Goal: Information Seeking & Learning: Learn about a topic

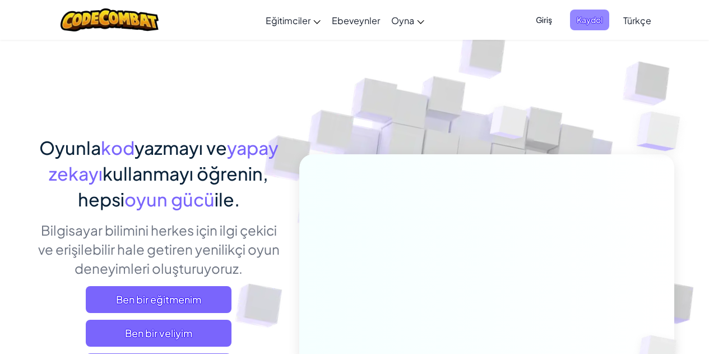
click at [559, 19] on span "Kaydol" at bounding box center [589, 20] width 39 height 21
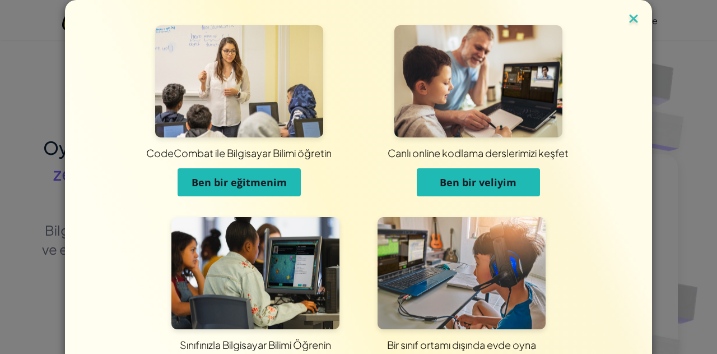
click at [559, 12] on img at bounding box center [634, 19] width 15 height 17
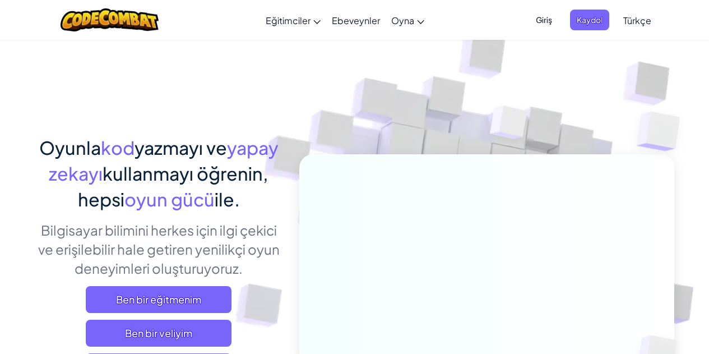
click at [542, 16] on span "Giriş" at bounding box center [544, 20] width 30 height 21
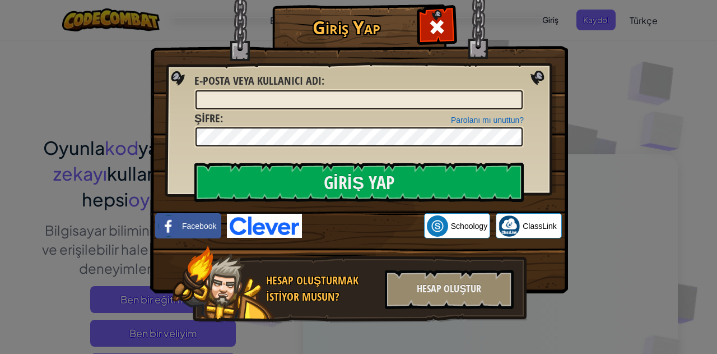
click at [559, 69] on div "Giriş Yap Bilinmeyen hata. E-posta veya kullanıcı adı : Parolanı mı unuttun? Şi…" at bounding box center [358, 177] width 717 height 354
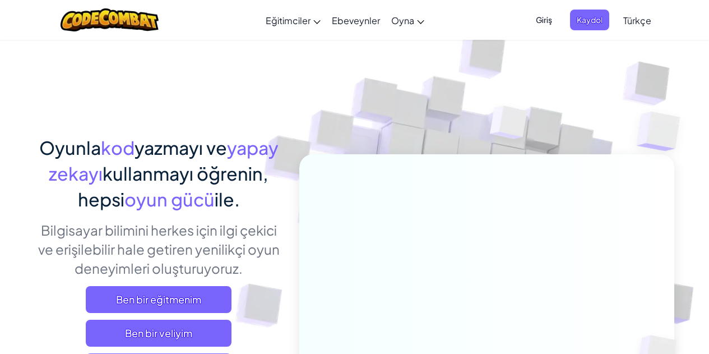
click at [544, 15] on span "Giriş" at bounding box center [544, 20] width 30 height 21
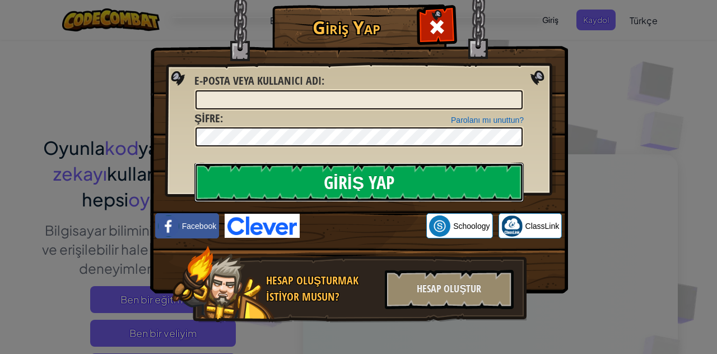
click at [457, 173] on input "Giriş Yap" at bounding box center [359, 182] width 330 height 39
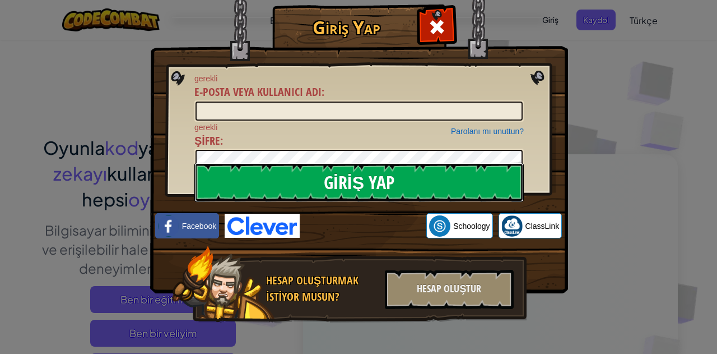
click at [457, 173] on input "Giriş Yap" at bounding box center [359, 182] width 330 height 39
click at [468, 180] on input "Giriş Yap" at bounding box center [359, 182] width 330 height 39
drag, startPoint x: 468, startPoint y: 180, endPoint x: 490, endPoint y: 180, distance: 21.9
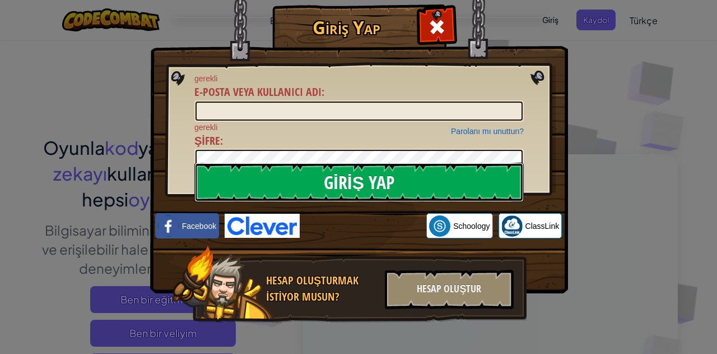
click at [490, 180] on input "Giriş Yap" at bounding box center [359, 182] width 330 height 39
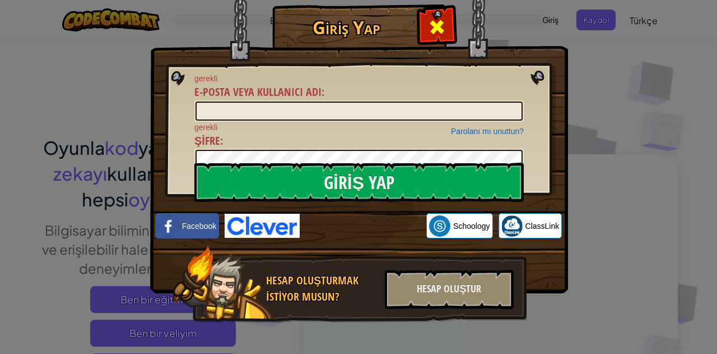
click at [435, 19] on span at bounding box center [437, 27] width 18 height 18
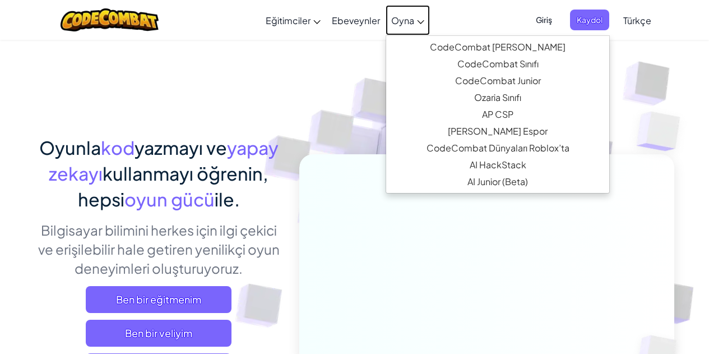
click at [401, 12] on link "Oyna" at bounding box center [408, 20] width 44 height 30
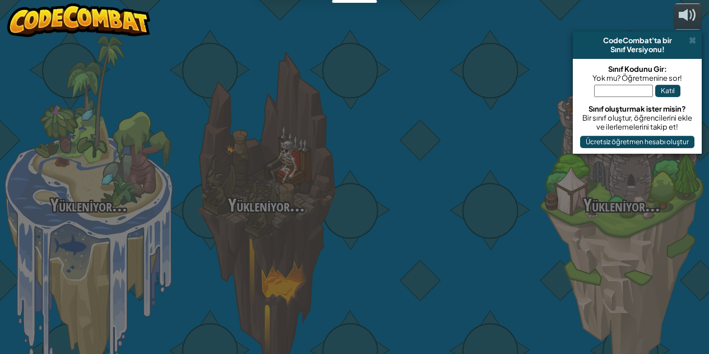
click at [397, 16] on div at bounding box center [444, 177] width 178 height 355
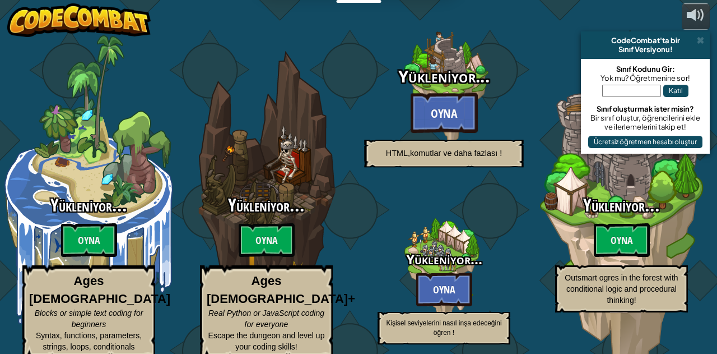
select select "tr"
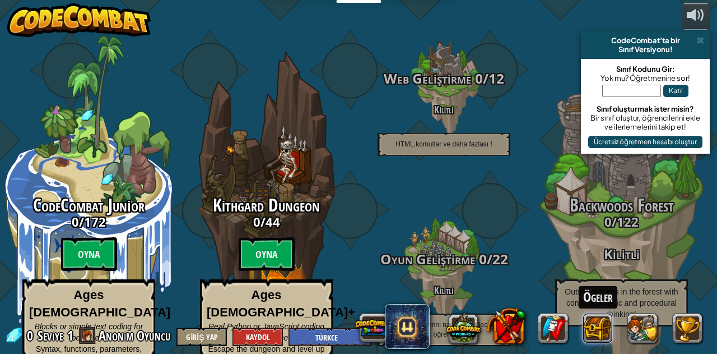
click at [559, 313] on div "Ögeler" at bounding box center [530, 327] width 359 height 45
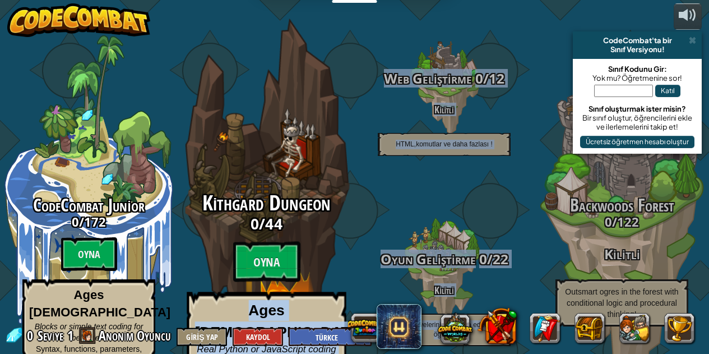
drag, startPoint x: 549, startPoint y: 192, endPoint x: 328, endPoint y: 210, distance: 221.5
click at [328, 210] on div "CodeCombat Junior 0 / 172 Oyna Ages [DEMOGRAPHIC_DATA] Blocks or simple text co…" at bounding box center [354, 177] width 709 height 354
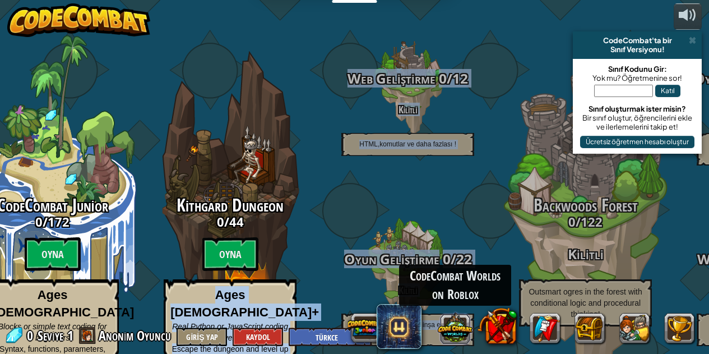
click at [468, 313] on button at bounding box center [455, 327] width 35 height 35
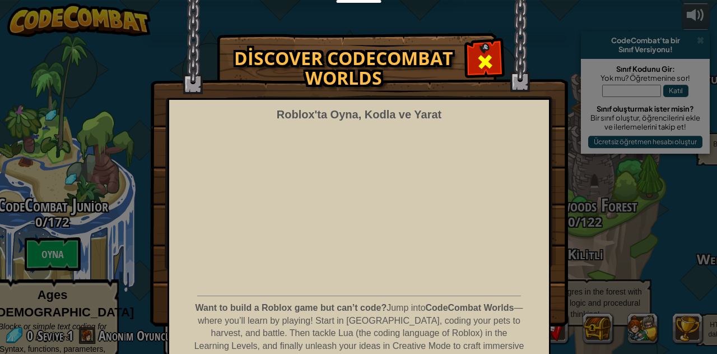
click at [480, 65] on span at bounding box center [485, 62] width 18 height 18
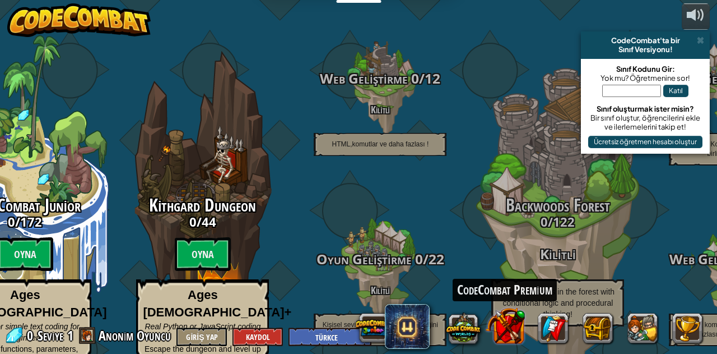
click at [496, 313] on button at bounding box center [505, 324] width 39 height 39
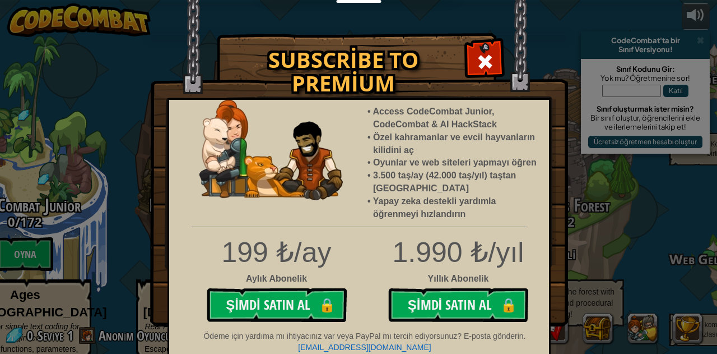
click at [491, 38] on img at bounding box center [359, 163] width 418 height 326
click at [484, 59] on span at bounding box center [485, 62] width 18 height 18
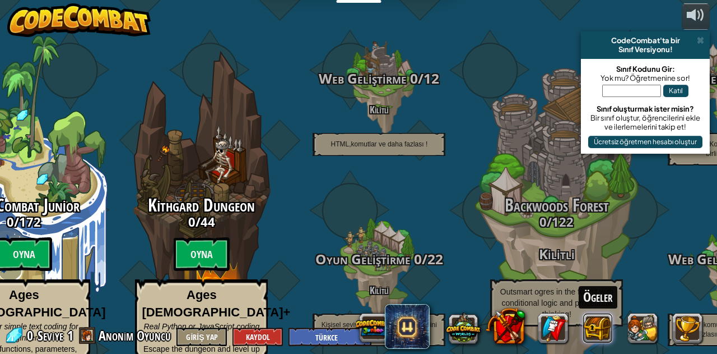
click at [559, 313] on button at bounding box center [598, 328] width 30 height 30
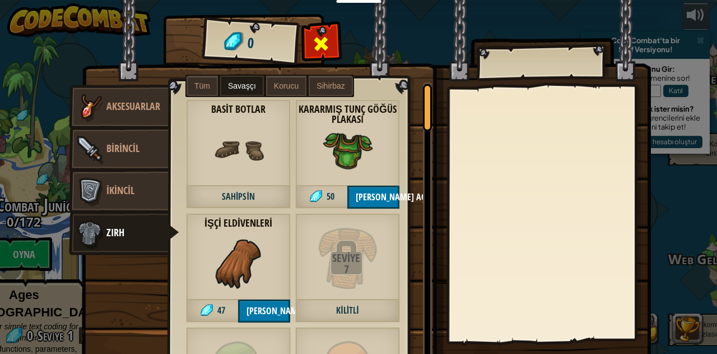
click at [327, 48] on div at bounding box center [321, 46] width 35 height 35
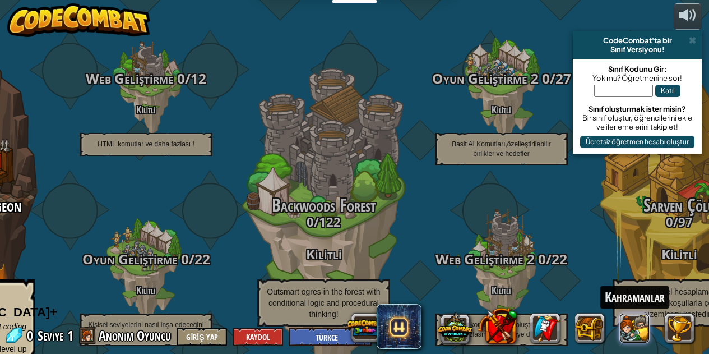
click at [559, 313] on button at bounding box center [635, 328] width 30 height 30
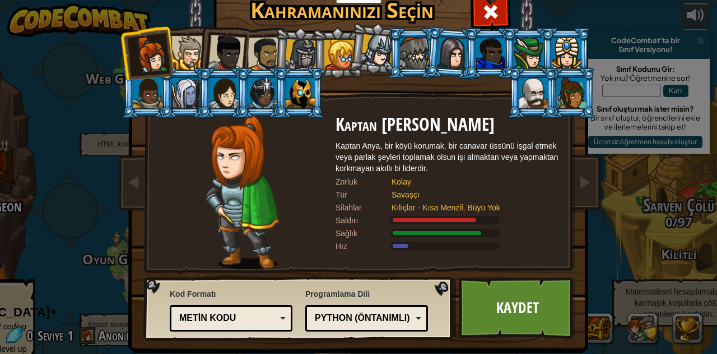
click at [187, 50] on div at bounding box center [188, 53] width 34 height 34
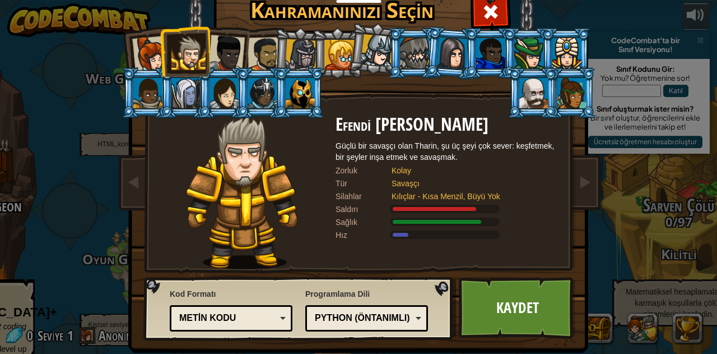
click at [133, 48] on div at bounding box center [150, 54] width 37 height 37
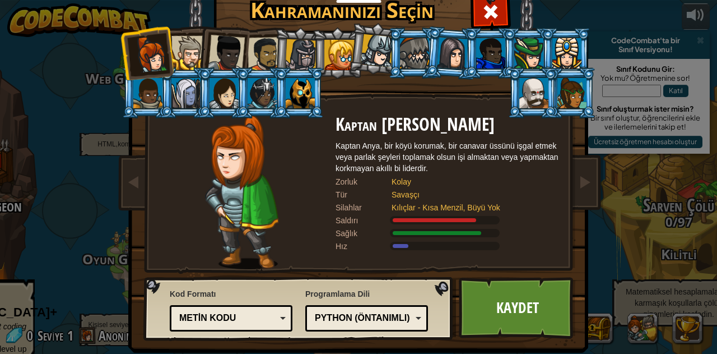
click at [230, 46] on div at bounding box center [226, 53] width 37 height 37
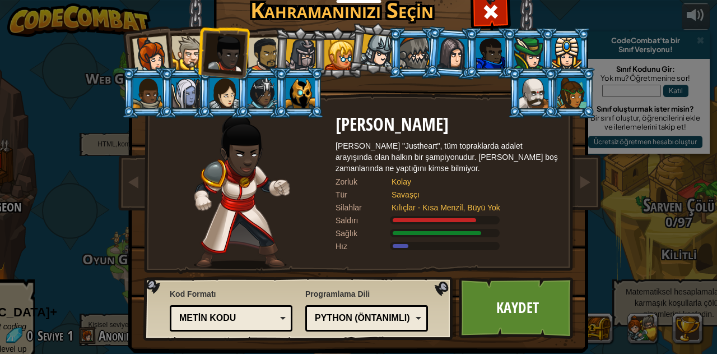
click at [251, 40] on div at bounding box center [265, 54] width 35 height 35
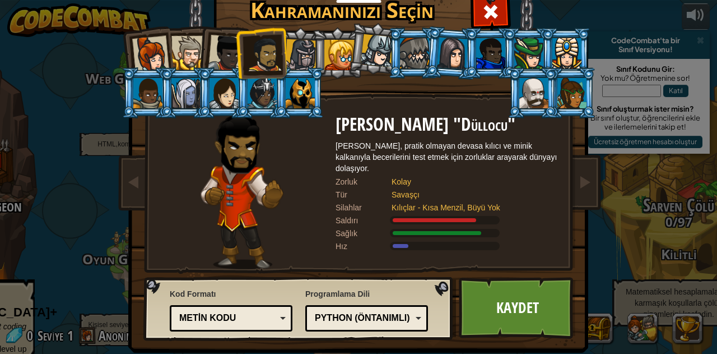
click at [306, 50] on div at bounding box center [301, 55] width 32 height 32
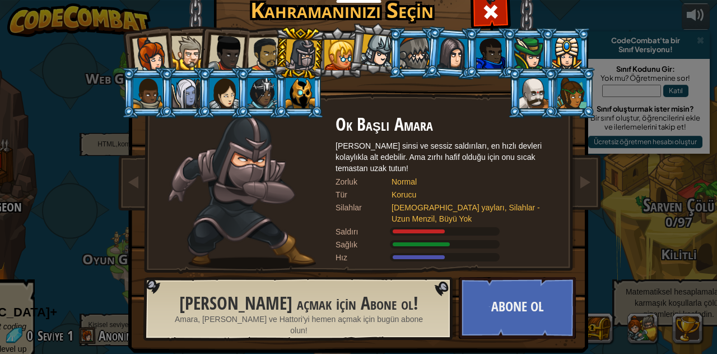
click at [249, 88] on div at bounding box center [262, 93] width 29 height 30
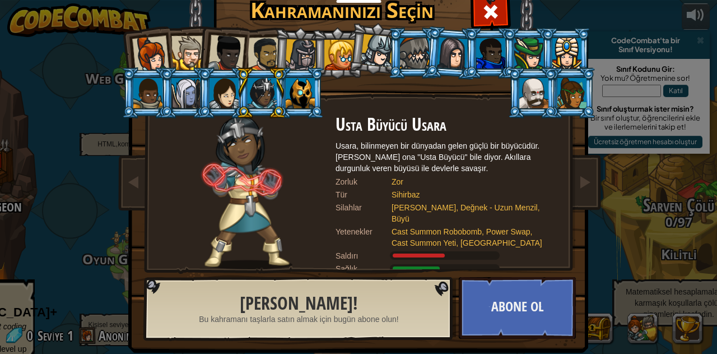
click at [299, 93] on div at bounding box center [300, 93] width 29 height 30
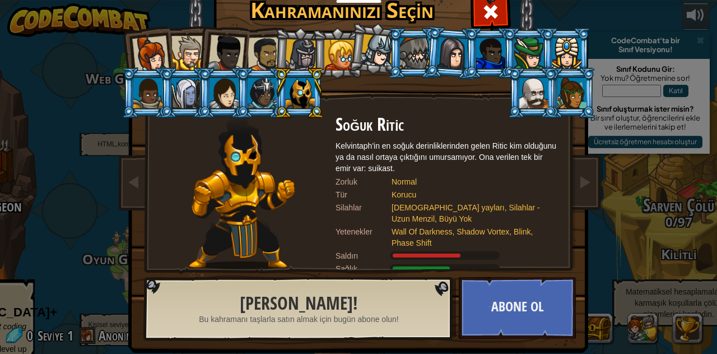
click at [524, 91] on div at bounding box center [533, 93] width 29 height 30
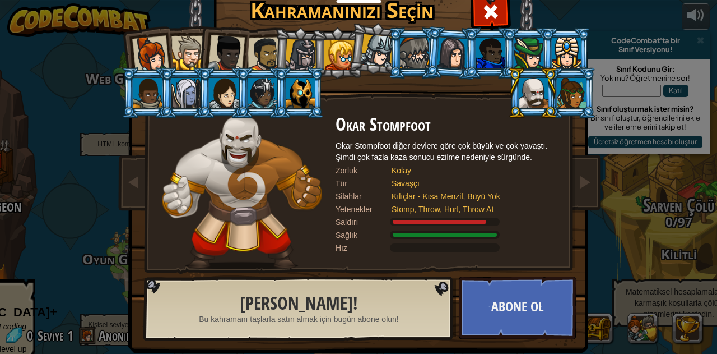
click at [559, 95] on img at bounding box center [360, 151] width 485 height 401
click at [559, 91] on div at bounding box center [572, 93] width 29 height 30
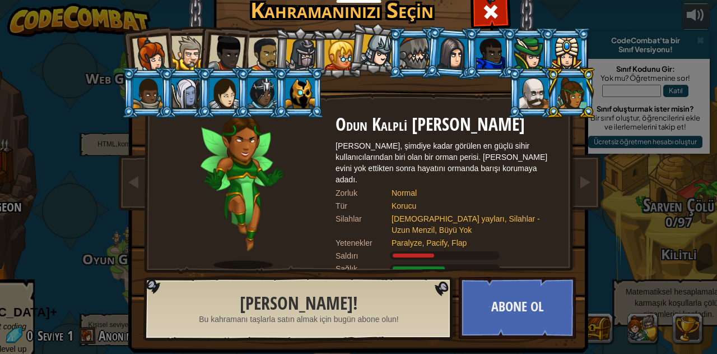
click at [539, 86] on div at bounding box center [533, 93] width 29 height 30
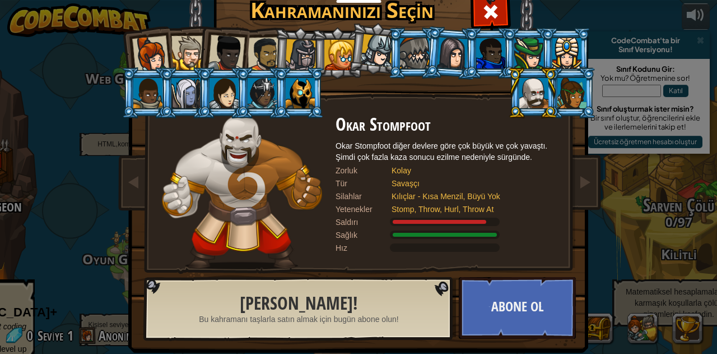
click at [476, 55] on div at bounding box center [490, 53] width 29 height 30
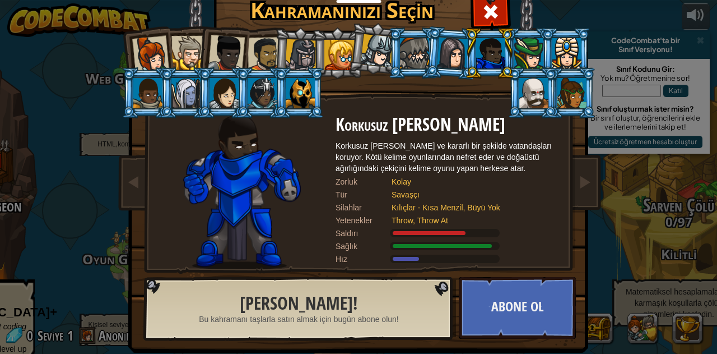
click at [430, 47] on li at bounding box center [452, 53] width 54 height 54
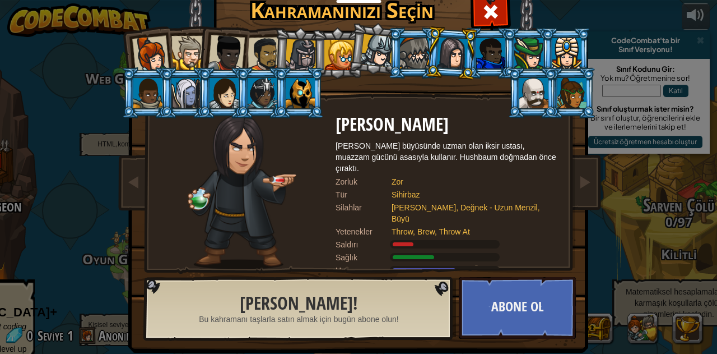
click at [388, 46] on li at bounding box center [413, 52] width 50 height 51
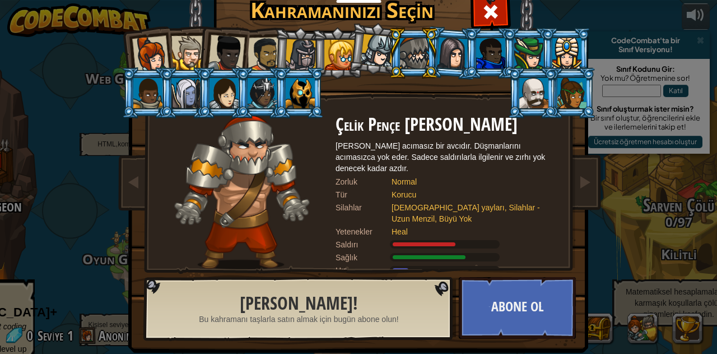
click at [541, 41] on li at bounding box center [566, 52] width 50 height 51
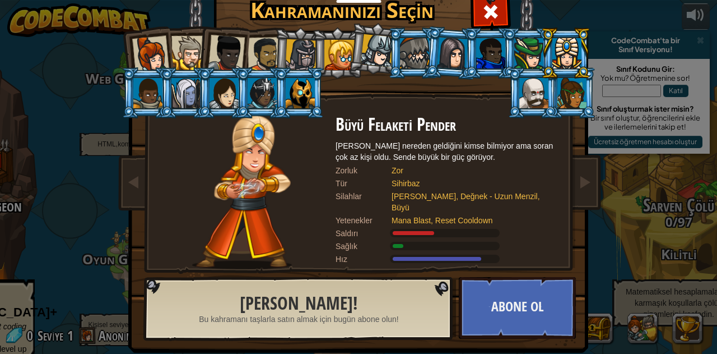
click at [183, 44] on div at bounding box center [188, 53] width 34 height 34
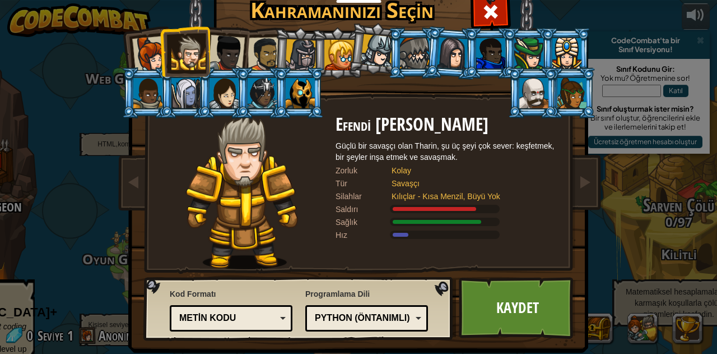
click at [183, 44] on div at bounding box center [188, 53] width 34 height 34
click at [484, 22] on div "Kaptan [PERSON_NAME] Kaptan Anya, bir köyü korumak, bir canavar üssünü işgal et…" at bounding box center [359, 144] width 420 height 244
click at [486, 10] on span at bounding box center [491, 12] width 18 height 18
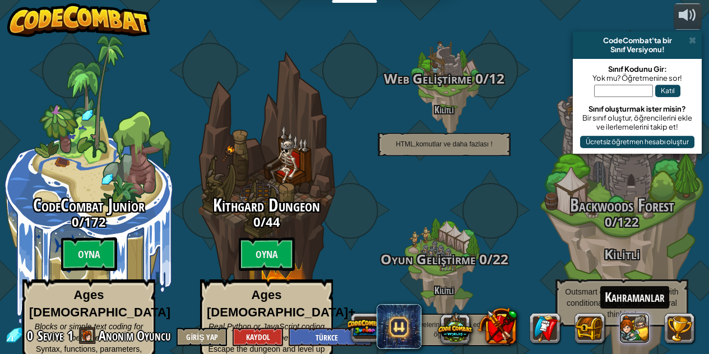
click at [559, 313] on button at bounding box center [635, 328] width 30 height 30
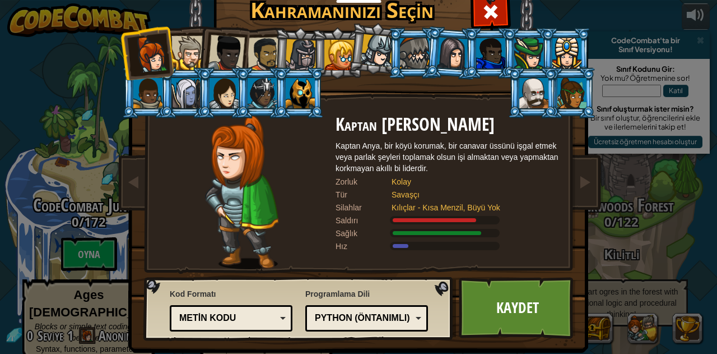
click at [182, 51] on div at bounding box center [188, 53] width 34 height 34
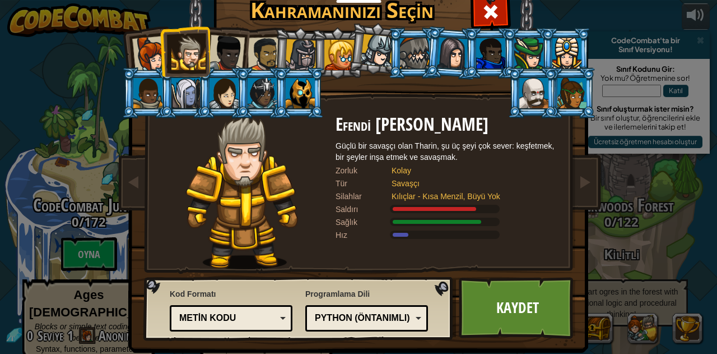
click at [216, 46] on div at bounding box center [226, 53] width 37 height 37
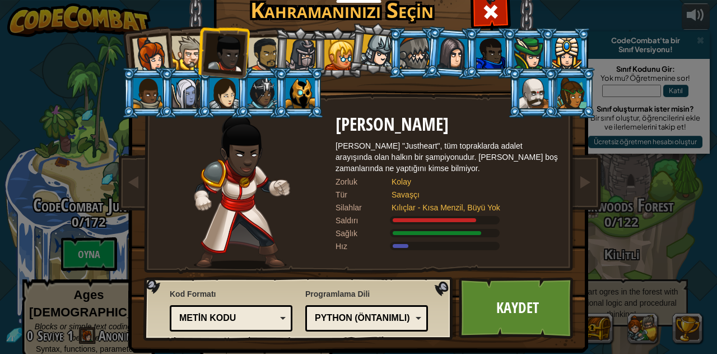
click at [253, 45] on div at bounding box center [265, 54] width 35 height 35
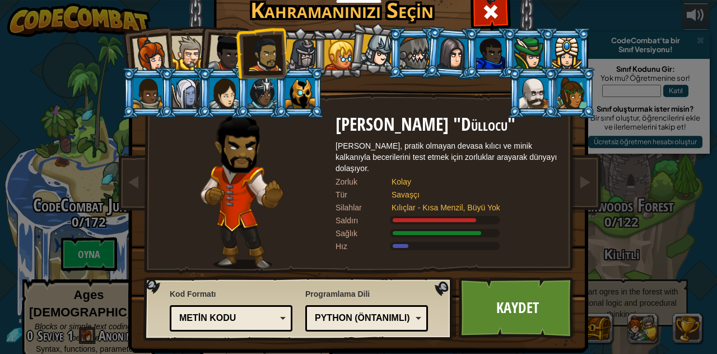
click at [178, 52] on div at bounding box center [188, 53] width 34 height 34
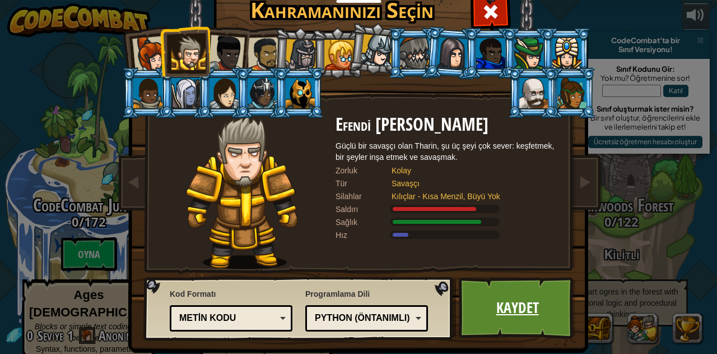
click at [523, 308] on link "Kaydet" at bounding box center [517, 308] width 117 height 62
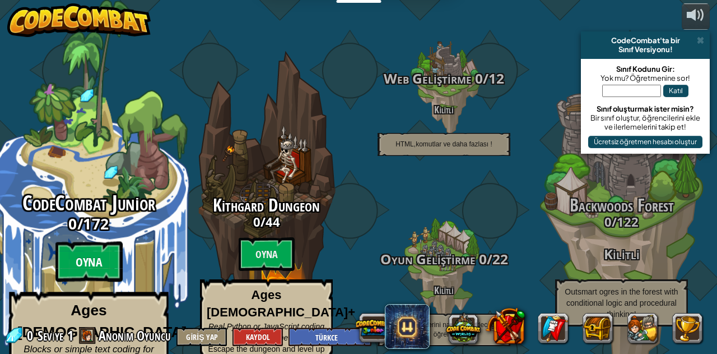
click at [89, 242] on btn "Oyna" at bounding box center [88, 262] width 67 height 40
select select "tr"
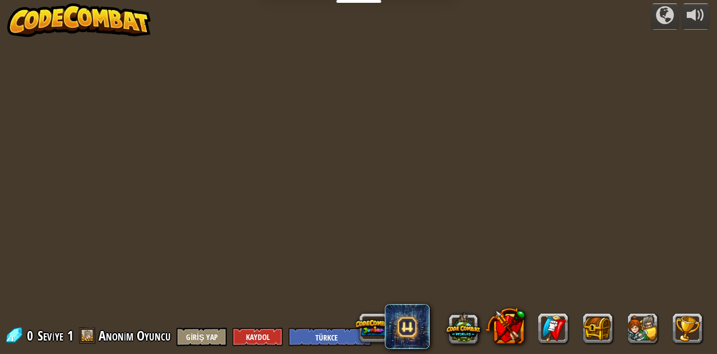
select select "tr"
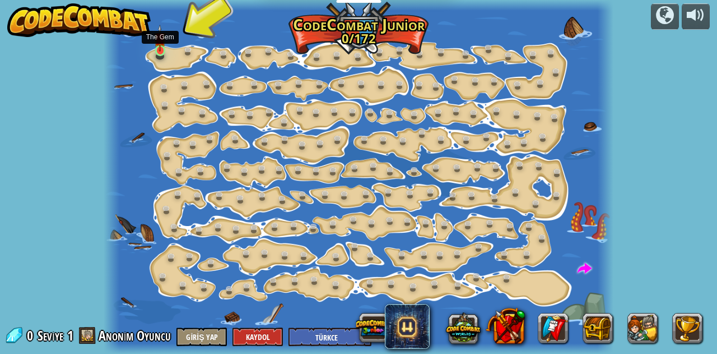
click at [163, 48] on img at bounding box center [160, 38] width 12 height 27
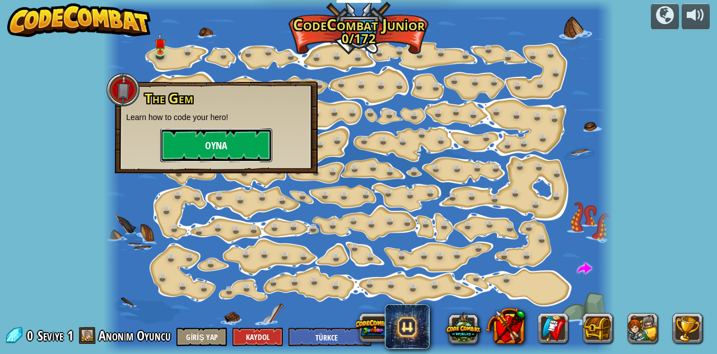
click at [194, 140] on button "Oyna" at bounding box center [216, 145] width 112 height 34
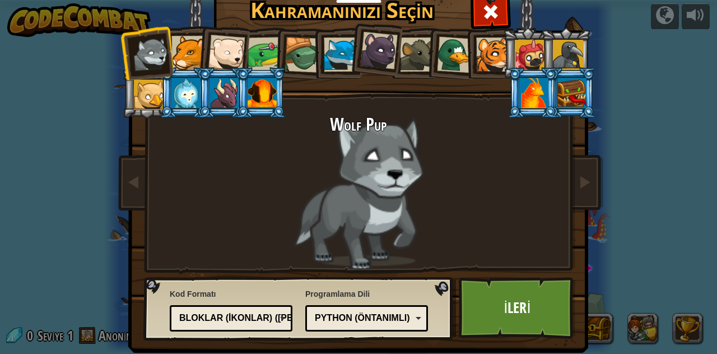
click at [416, 55] on div at bounding box center [417, 55] width 34 height 34
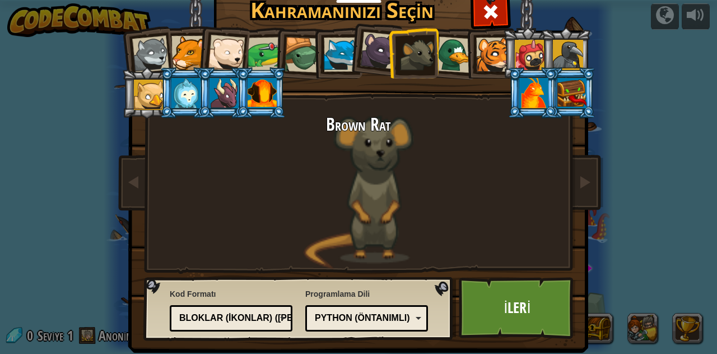
click at [495, 54] on div at bounding box center [493, 55] width 34 height 34
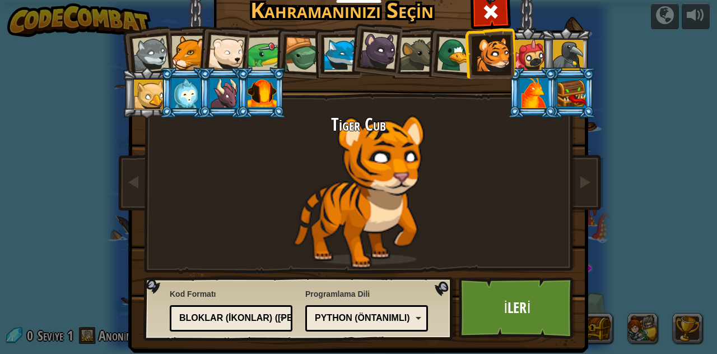
click at [530, 52] on div at bounding box center [530, 55] width 30 height 30
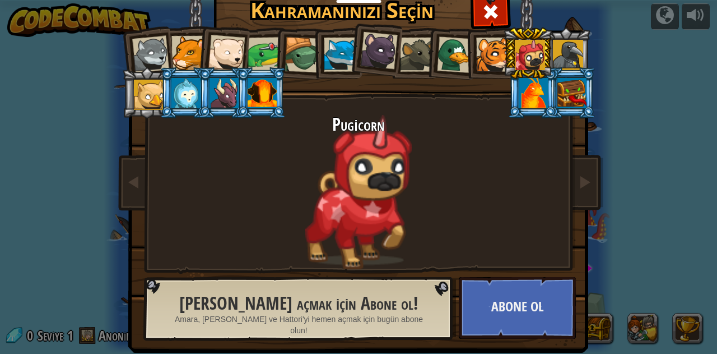
click at [191, 81] on div at bounding box center [185, 93] width 29 height 30
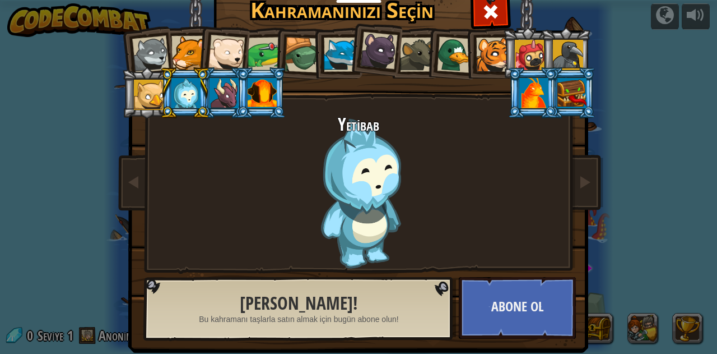
click at [216, 82] on div at bounding box center [224, 93] width 29 height 30
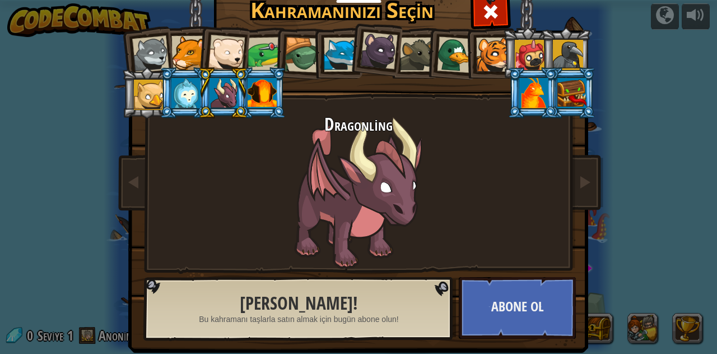
click at [257, 78] on div at bounding box center [262, 93] width 29 height 30
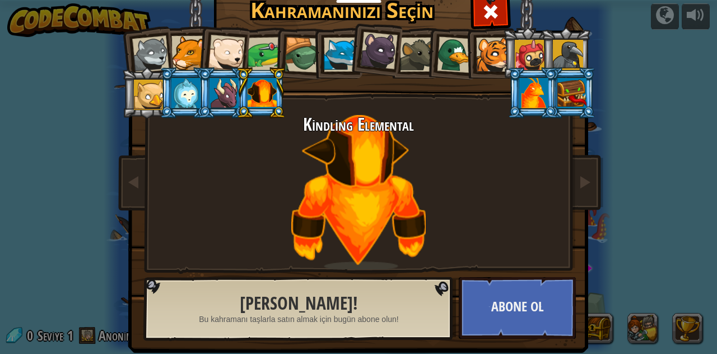
click at [519, 89] on div at bounding box center [533, 93] width 29 height 30
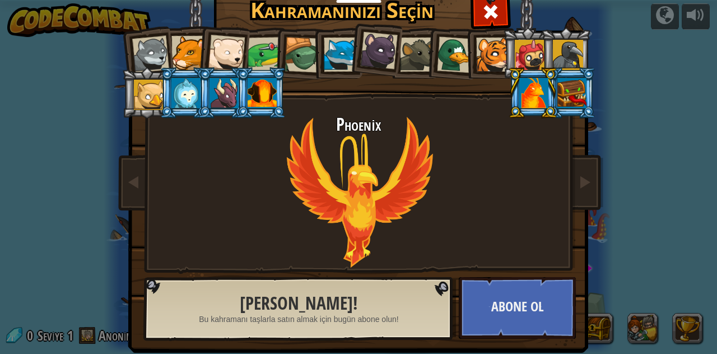
click at [559, 94] on div at bounding box center [572, 93] width 29 height 30
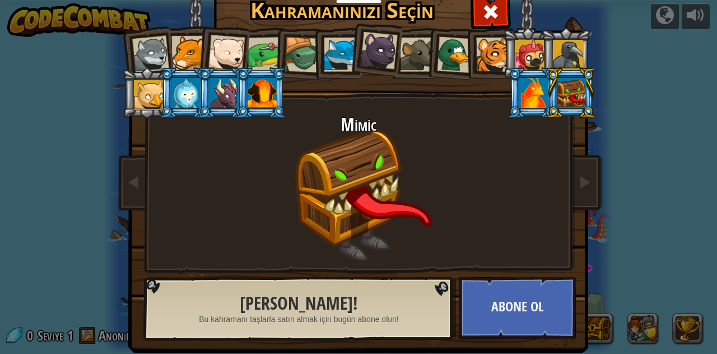
click at [559, 53] on div at bounding box center [568, 55] width 30 height 30
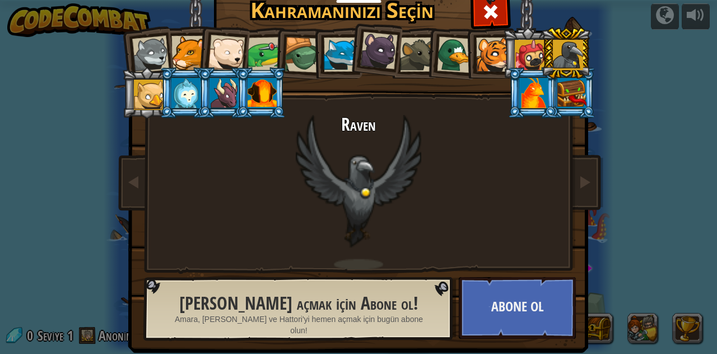
click at [534, 49] on div at bounding box center [530, 55] width 30 height 30
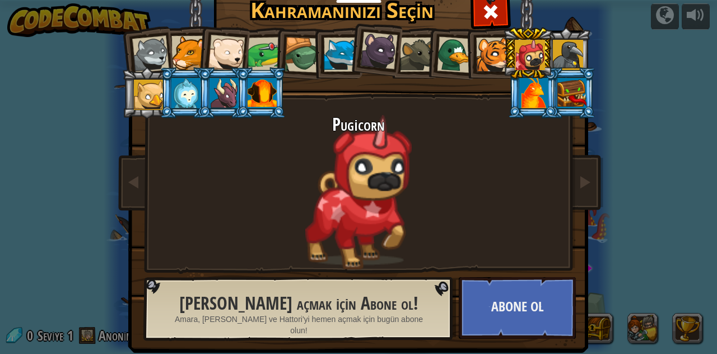
click at [487, 44] on div at bounding box center [493, 55] width 34 height 34
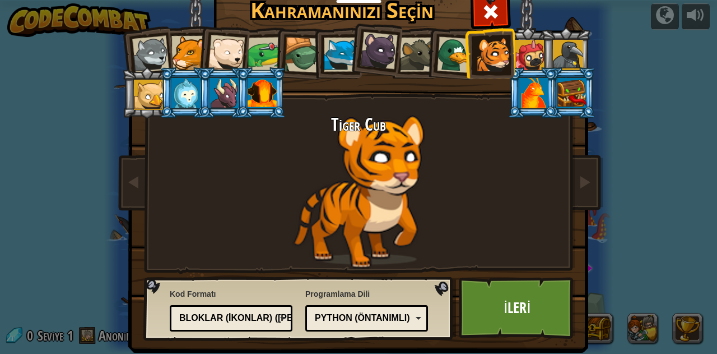
click at [187, 48] on div at bounding box center [188, 53] width 34 height 34
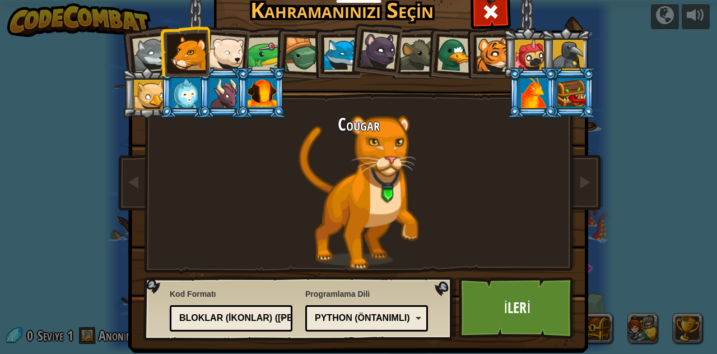
click at [491, 41] on div at bounding box center [493, 55] width 34 height 34
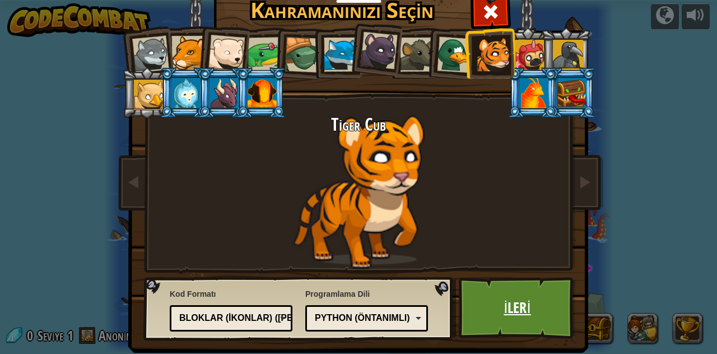
click at [530, 293] on link "İleri" at bounding box center [517, 308] width 117 height 62
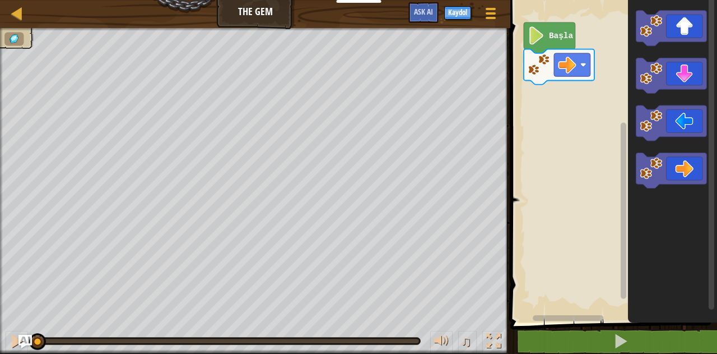
click at [559, 38] on text "Başla" at bounding box center [561, 35] width 25 height 9
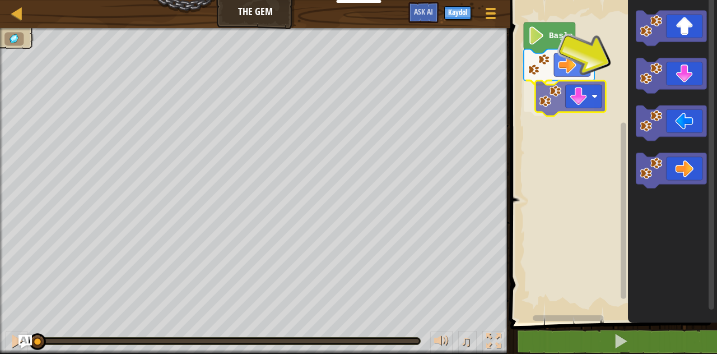
click at [559, 98] on div "Başla" at bounding box center [612, 158] width 210 height 328
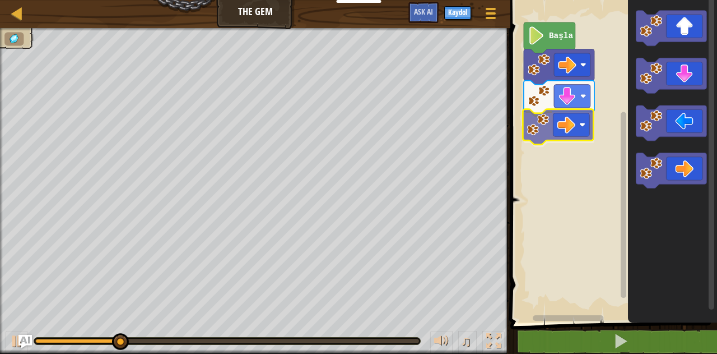
click at [559, 117] on div "Başla" at bounding box center [612, 158] width 210 height 328
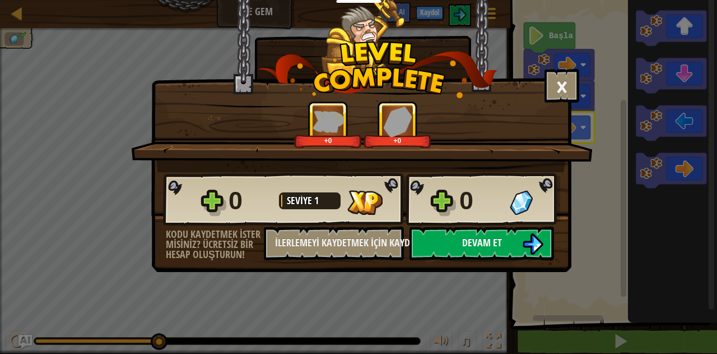
click at [491, 242] on span "Devam et" at bounding box center [482, 242] width 40 height 14
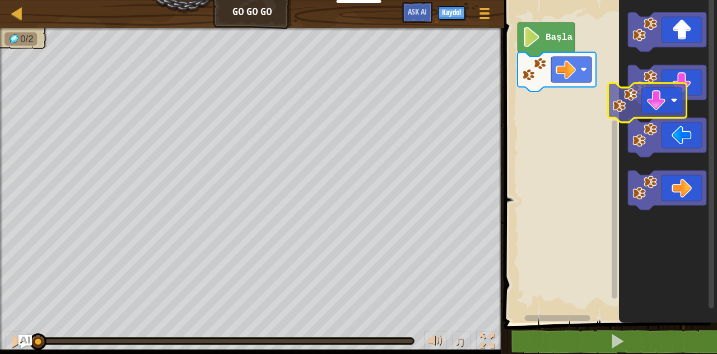
click at [559, 94] on div "Başla" at bounding box center [609, 158] width 216 height 328
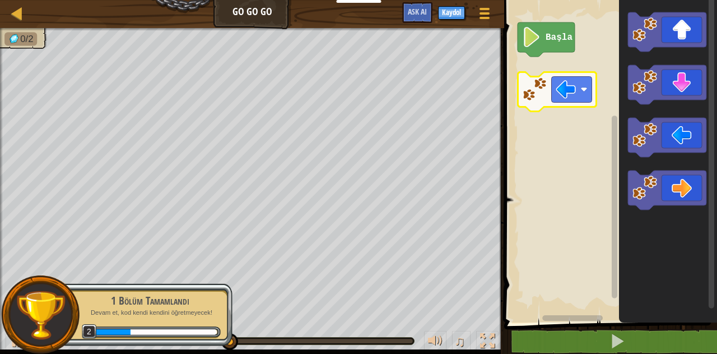
click at [551, 92] on div "Başla" at bounding box center [609, 158] width 216 height 328
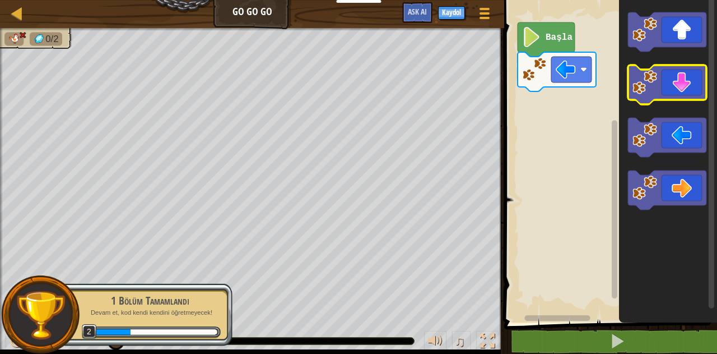
click at [559, 83] on image "Blockly Çalışma Alanı" at bounding box center [645, 82] width 25 height 25
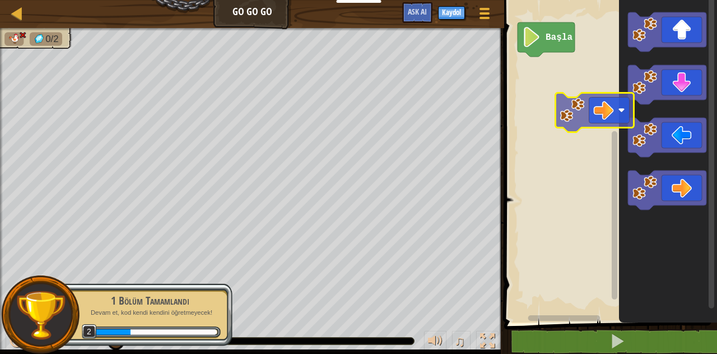
click at [559, 109] on div "Başla" at bounding box center [609, 158] width 216 height 328
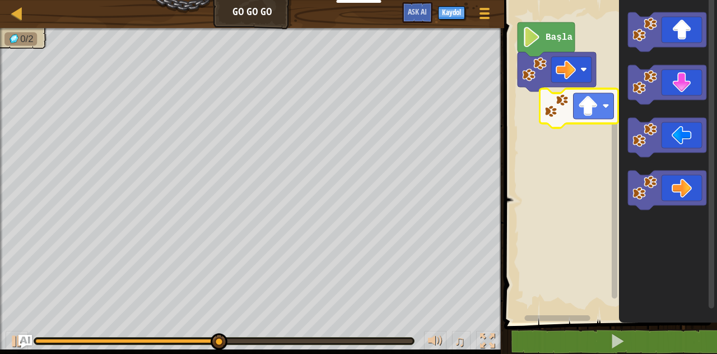
click at [559, 117] on div "Başla" at bounding box center [609, 158] width 216 height 328
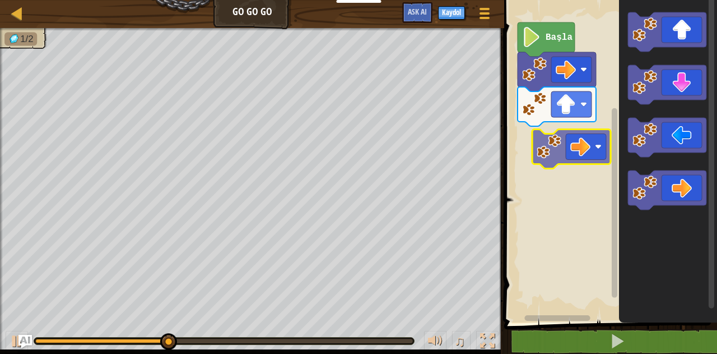
click at [559, 142] on div "Başla" at bounding box center [609, 158] width 216 height 328
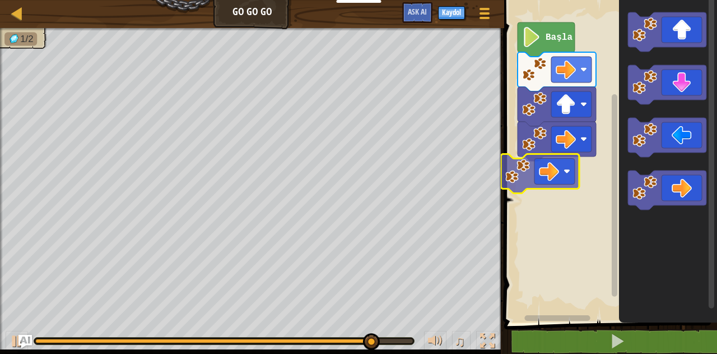
click at [531, 176] on div "Başla" at bounding box center [609, 158] width 216 height 328
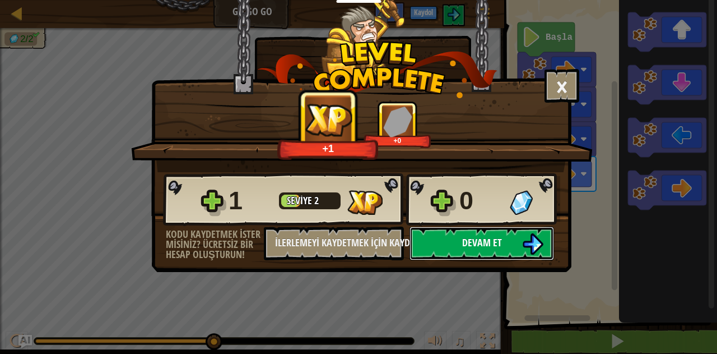
click at [467, 247] on span "Devam et" at bounding box center [482, 242] width 40 height 14
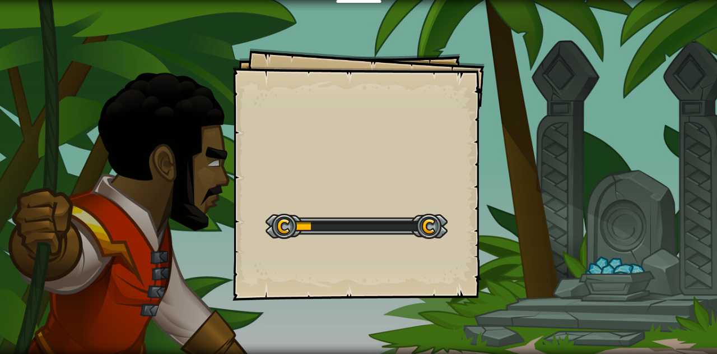
click at [461, 180] on div "Goals Start Level Yüklenemiyor Bu seviyeyi oynamak için bir aboneliğe ihtiyacın…" at bounding box center [359, 174] width 252 height 252
